Goal: Information Seeking & Learning: Learn about a topic

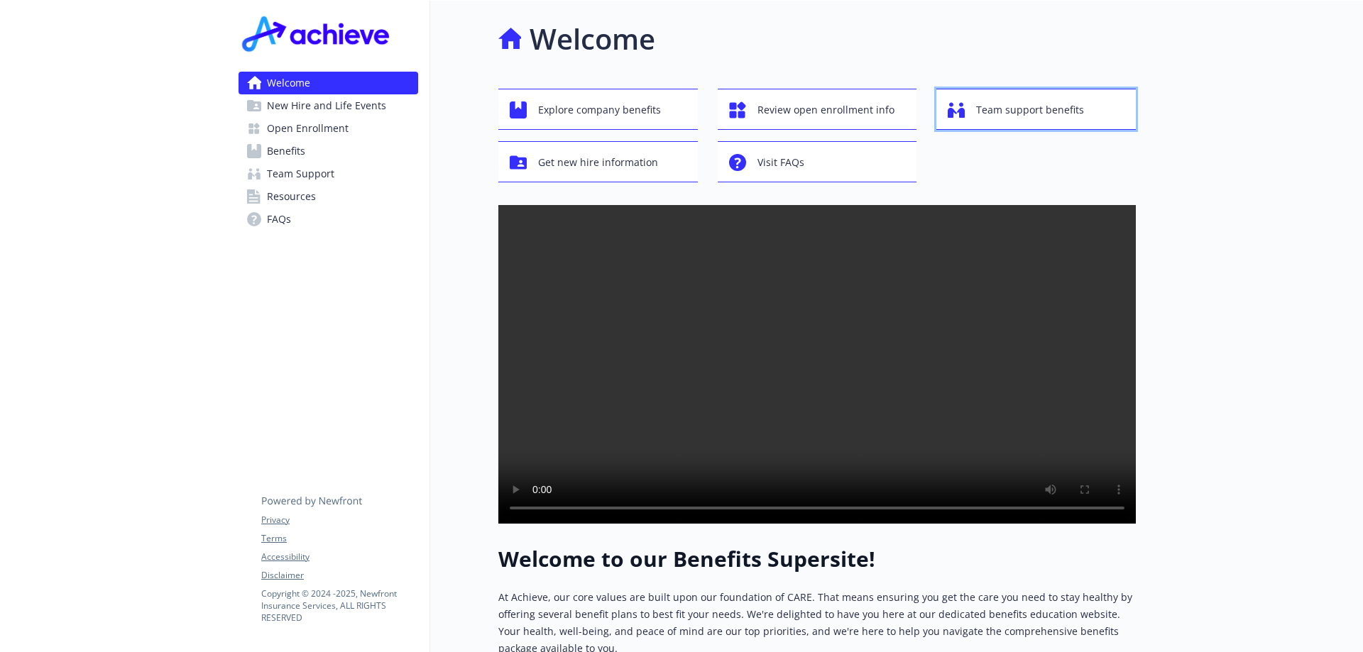
click at [1024, 119] on span "Team support benefits" at bounding box center [1030, 110] width 108 height 27
click at [995, 117] on span "Team support benefits" at bounding box center [1030, 110] width 108 height 27
click at [609, 101] on span "Explore company benefits" at bounding box center [599, 110] width 123 height 27
